Goal: Task Accomplishment & Management: Manage account settings

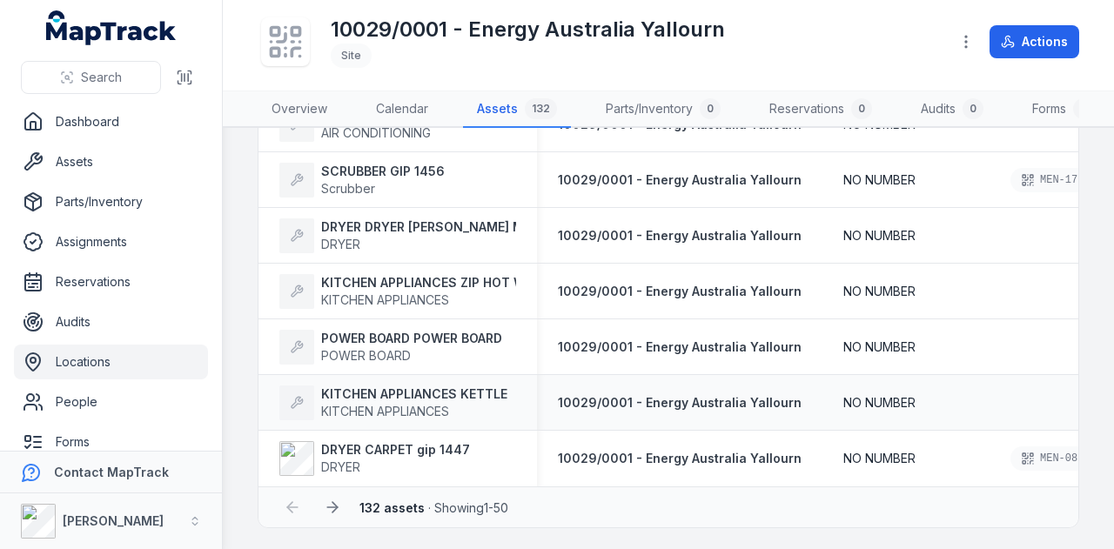
scroll to position [2560, 0]
click at [339, 507] on icon at bounding box center [332, 507] width 17 height 17
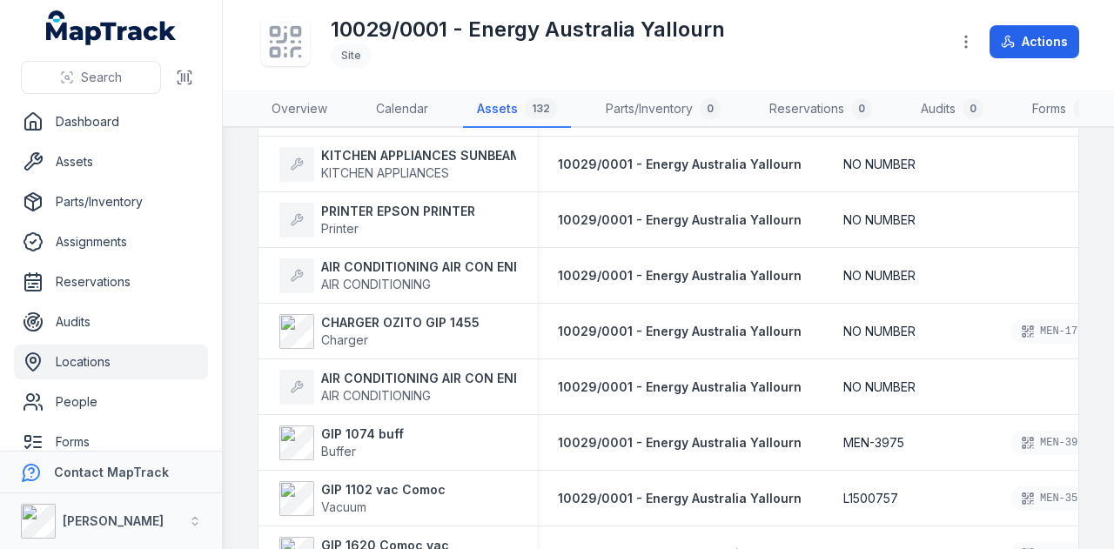
scroll to position [696, 0]
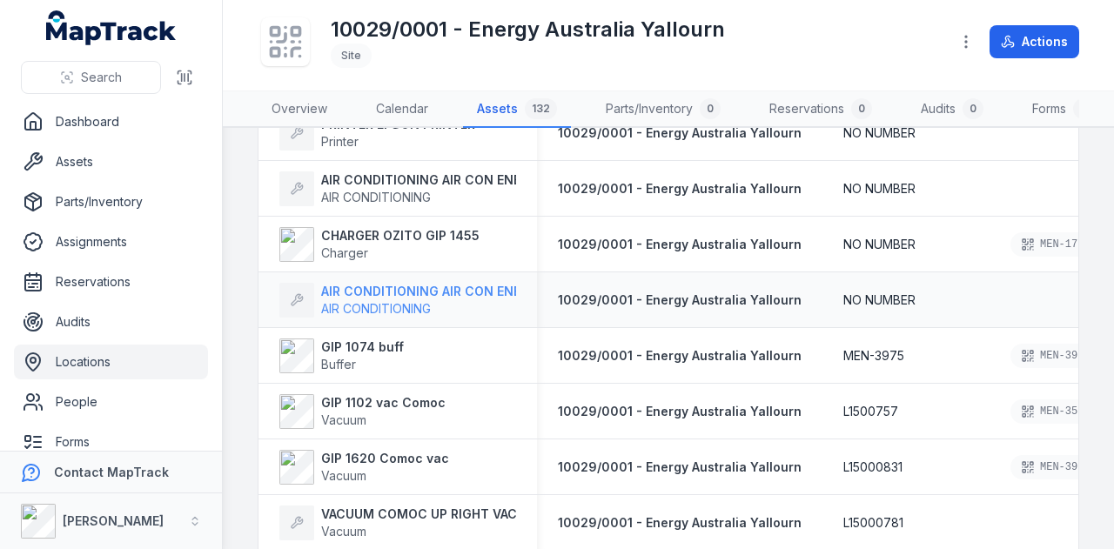
click at [289, 318] on div at bounding box center [296, 300] width 35 height 35
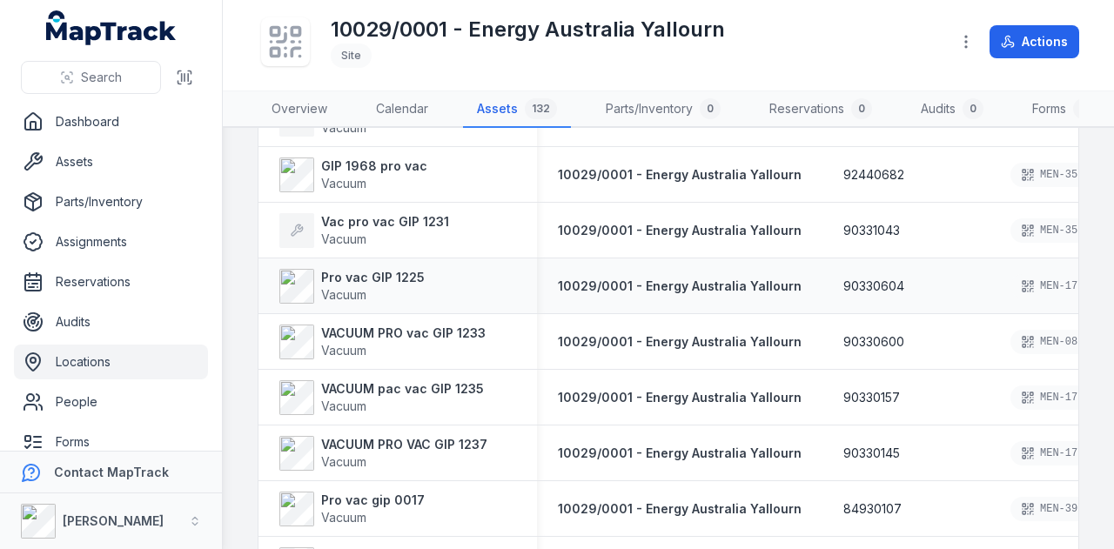
scroll to position [2176, 0]
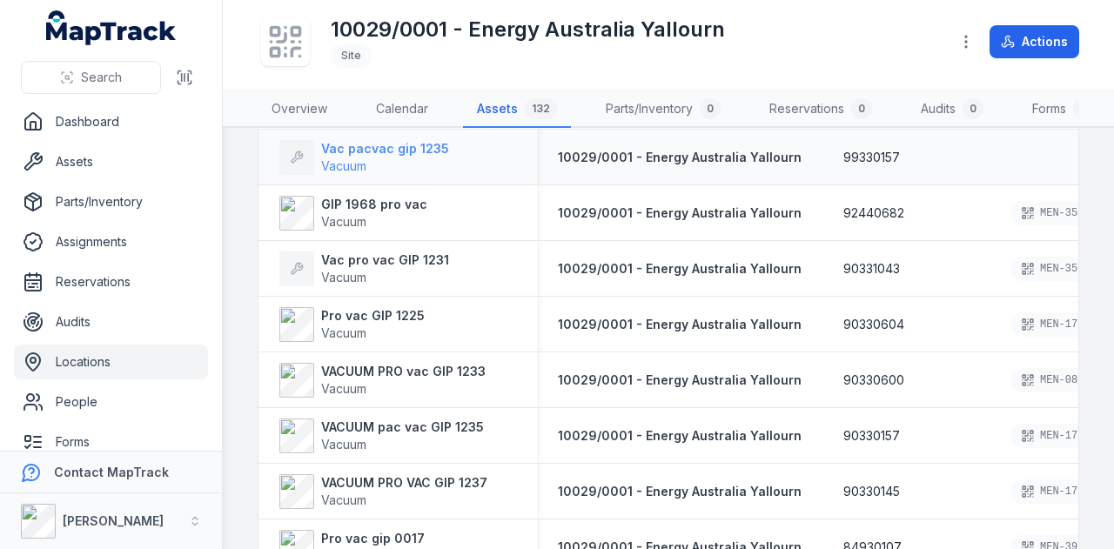
click at [414, 169] on span "Vacuum" at bounding box center [385, 166] width 128 height 17
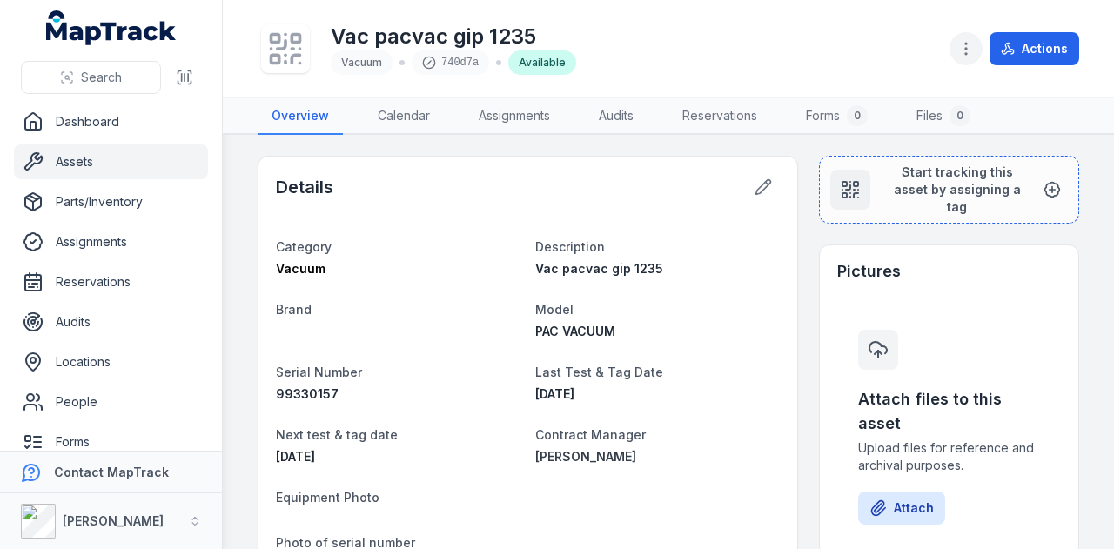
click at [957, 40] on button "button" at bounding box center [966, 48] width 33 height 33
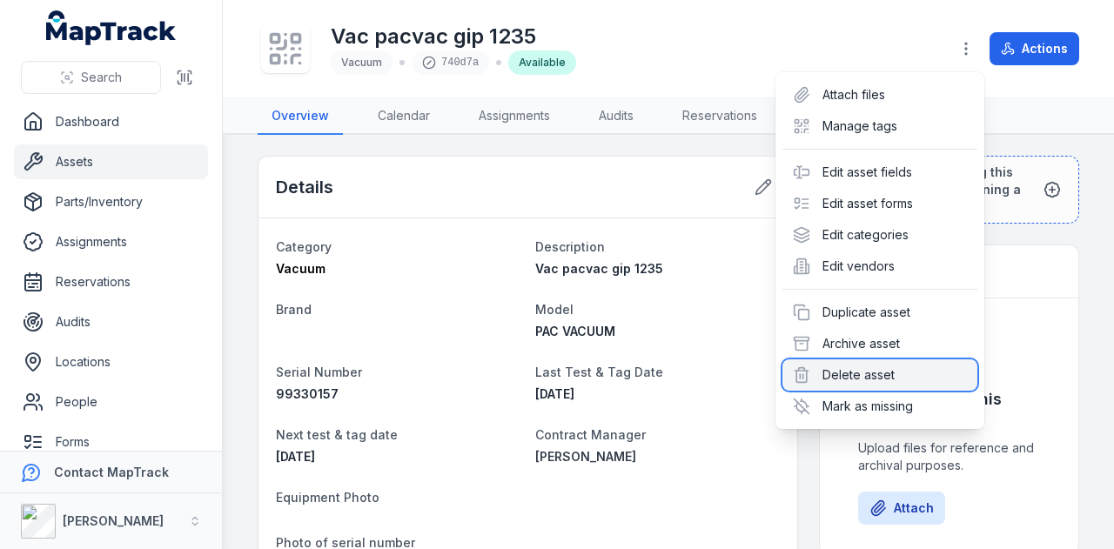
click at [898, 380] on div "Delete asset" at bounding box center [880, 374] width 195 height 31
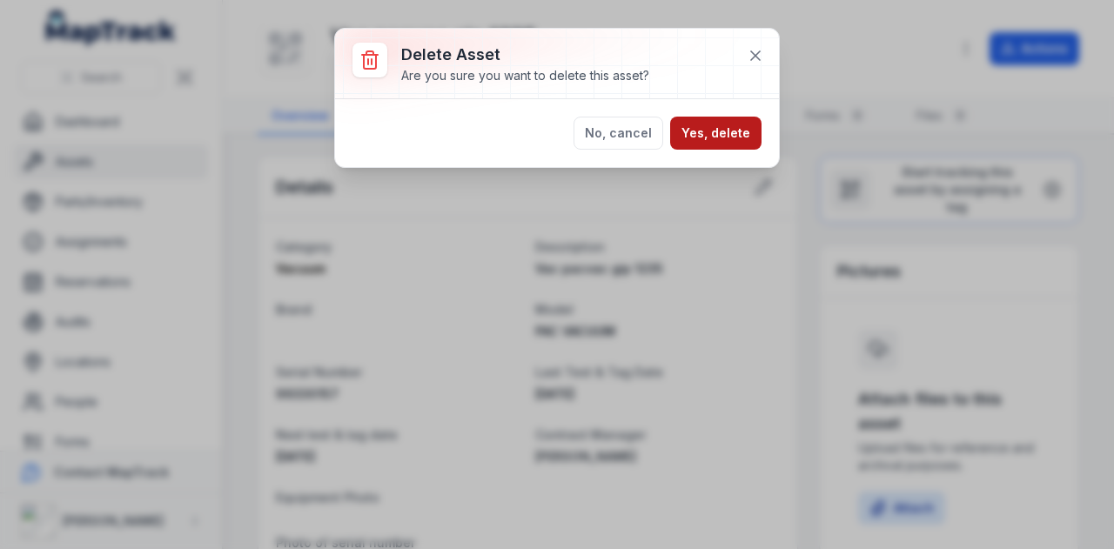
click at [712, 139] on button "Yes, delete" at bounding box center [715, 133] width 91 height 33
